Goal: Transaction & Acquisition: Subscribe to service/newsletter

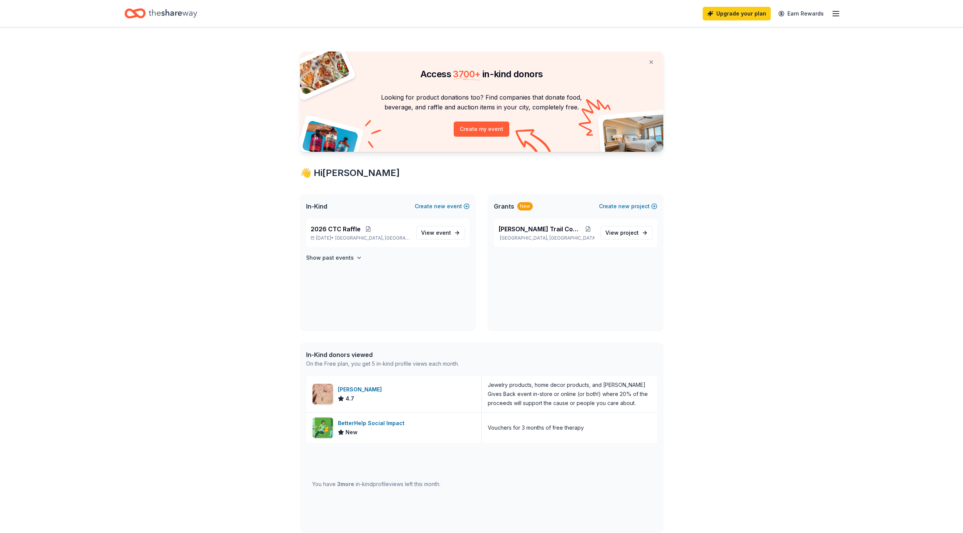
click at [770, 14] on icon "button" at bounding box center [835, 13] width 9 height 9
click at [753, 59] on link "Account" at bounding box center [745, 59] width 24 height 8
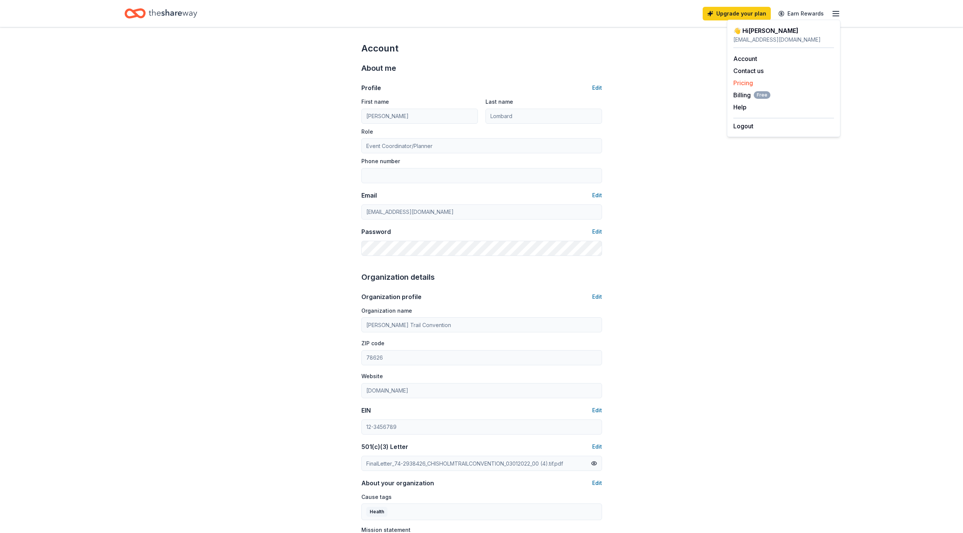
click at [742, 83] on link "Pricing" at bounding box center [743, 83] width 20 height 8
click at [722, 14] on link "Upgrade your plan" at bounding box center [737, 14] width 68 height 14
click at [161, 16] on icon "Home" at bounding box center [173, 14] width 48 height 16
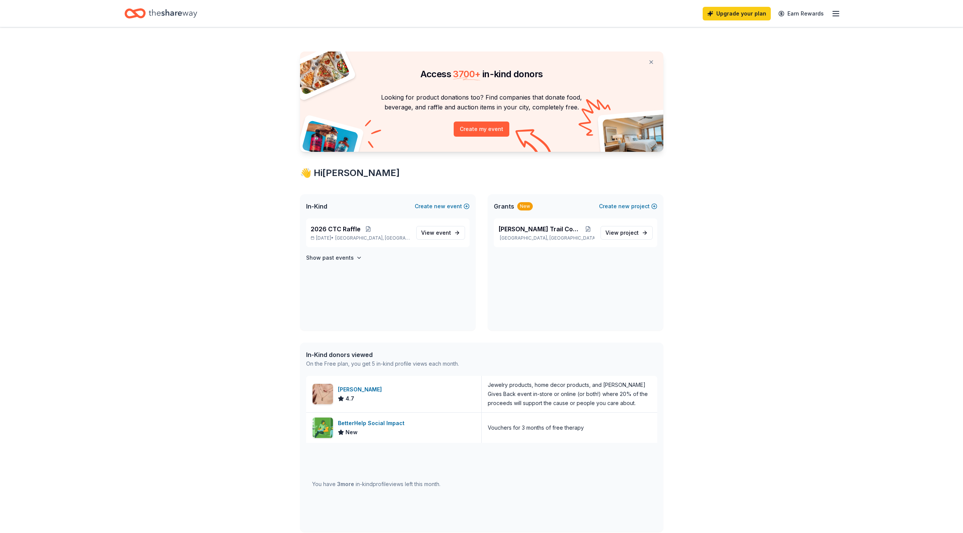
click at [770, 14] on line "button" at bounding box center [836, 14] width 6 height 0
click at [742, 81] on link "Pricing" at bounding box center [743, 83] width 20 height 8
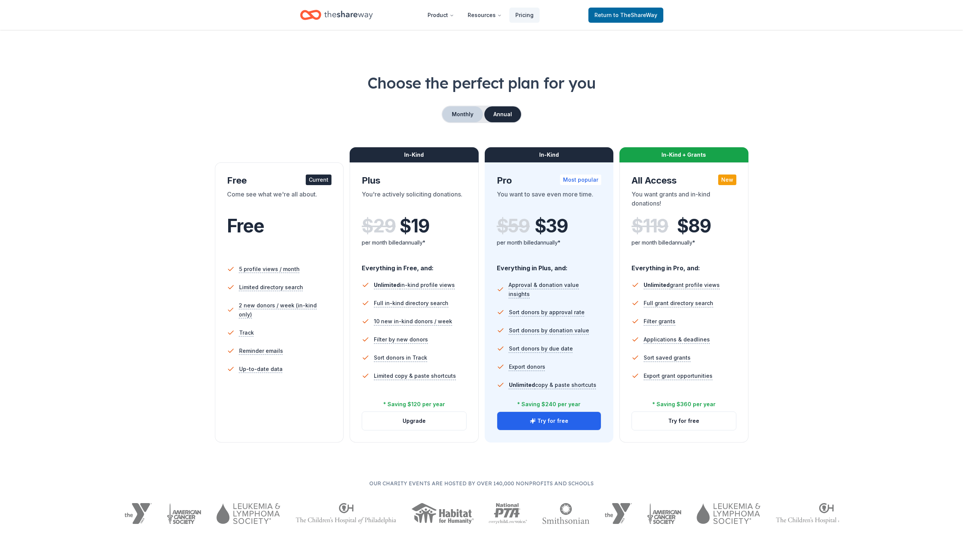
click at [458, 116] on button "Monthly" at bounding box center [462, 114] width 40 height 16
